Goal: Task Accomplishment & Management: Manage account settings

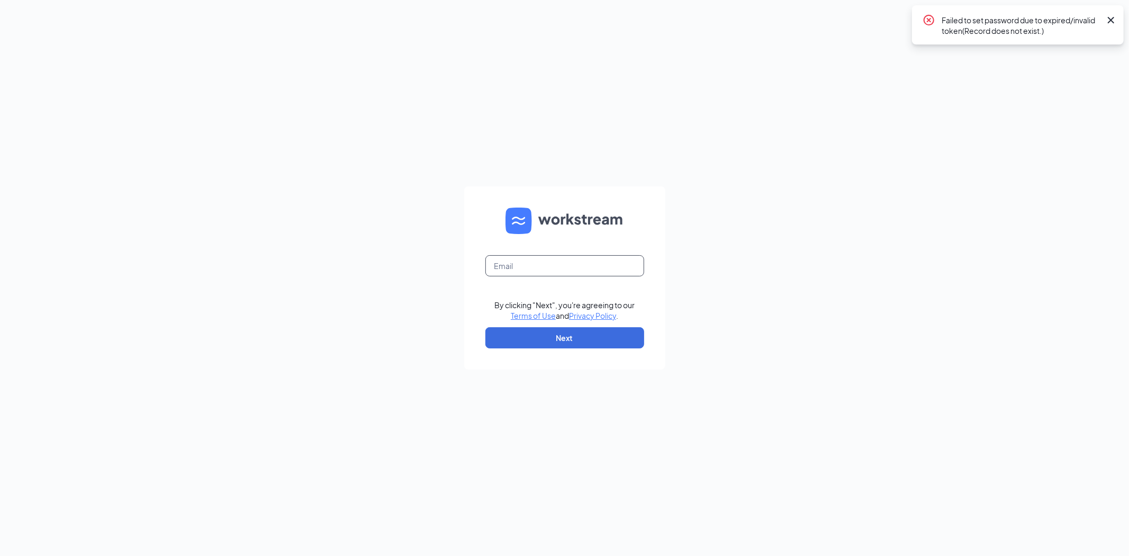
click at [498, 269] on input "text" at bounding box center [564, 265] width 159 height 21
type input "[EMAIL_ADDRESS][DOMAIN_NAME]"
click at [559, 327] on button "Next" at bounding box center [564, 337] width 159 height 21
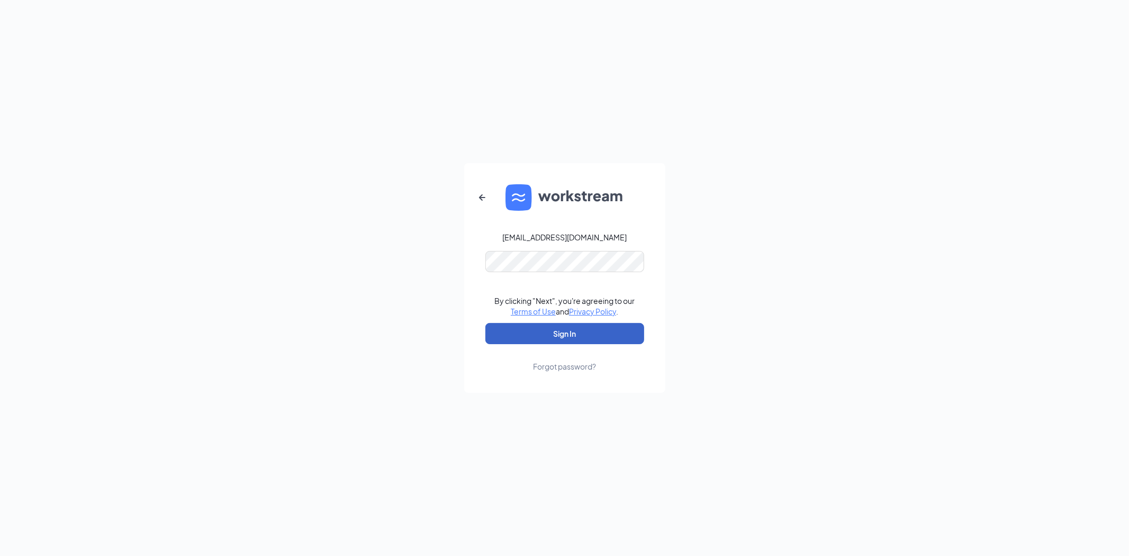
click at [566, 327] on button "Sign In" at bounding box center [564, 333] width 159 height 21
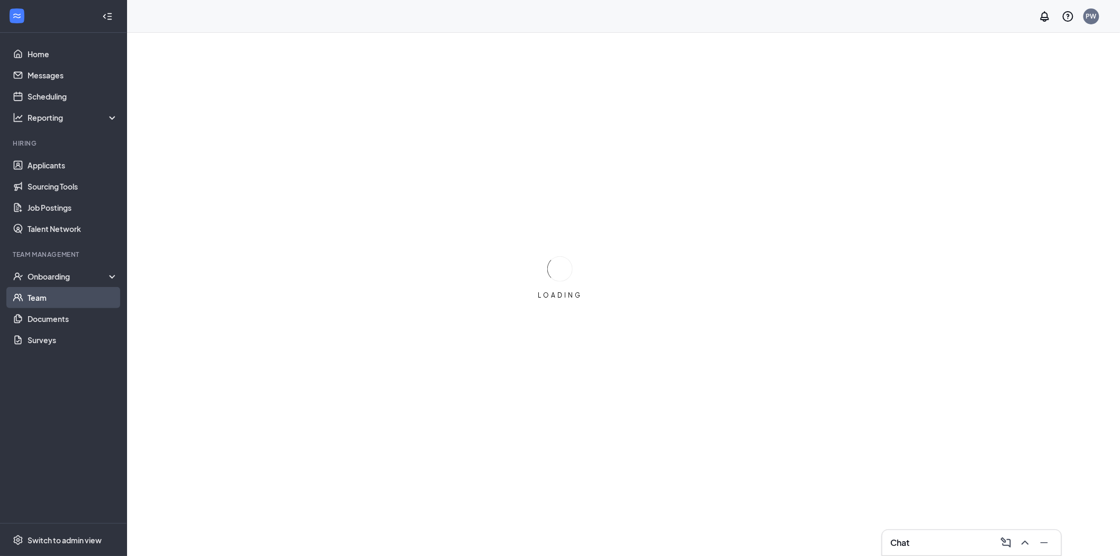
click at [30, 294] on link "Team" at bounding box center [73, 297] width 91 height 21
